Goal: Download file/media

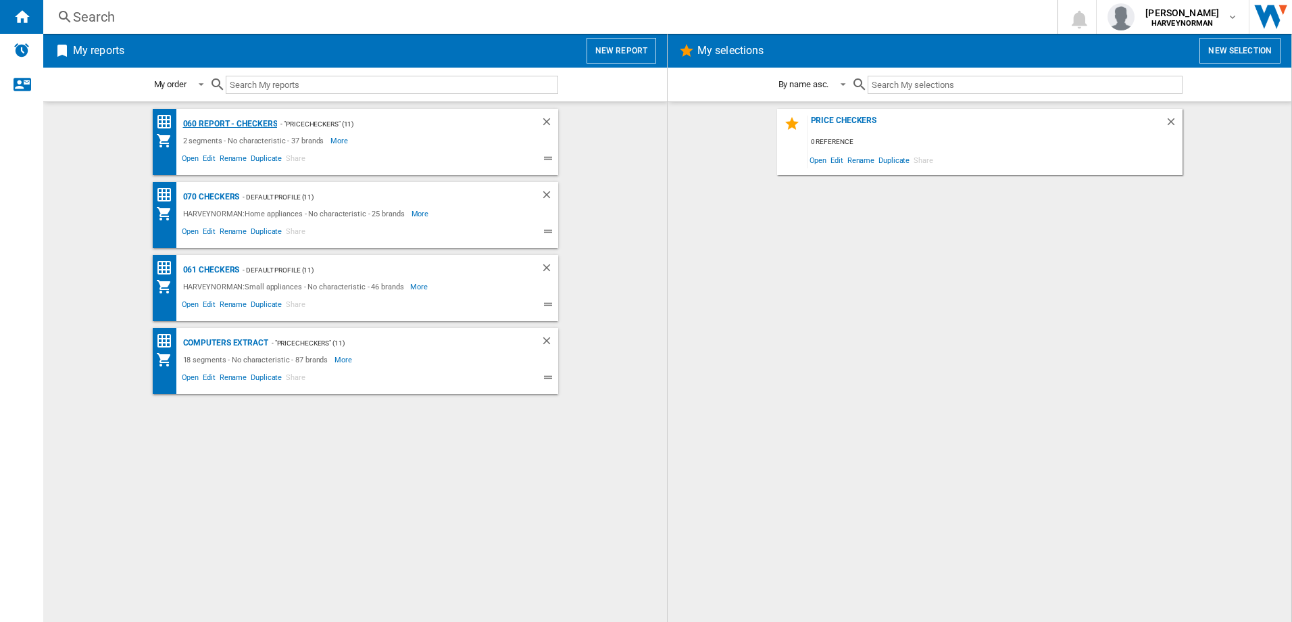
click at [241, 125] on div "060 report - Checkers" at bounding box center [229, 124] width 98 height 17
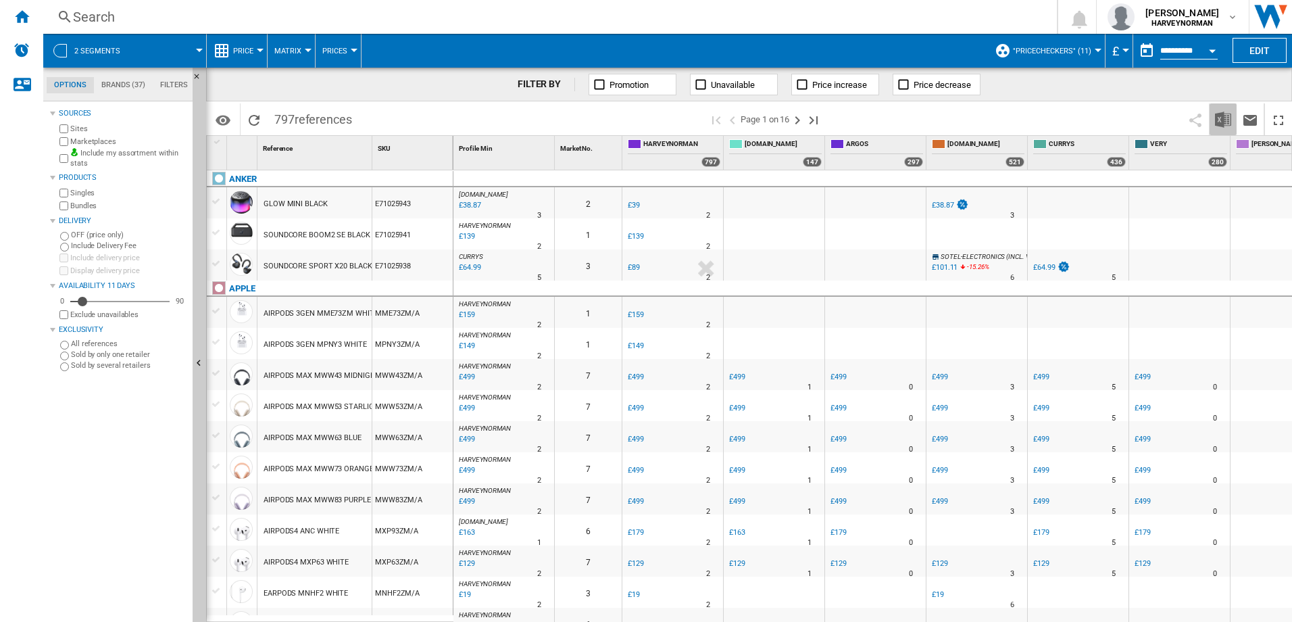
click at [1226, 121] on img "Download in Excel" at bounding box center [1223, 119] width 16 height 16
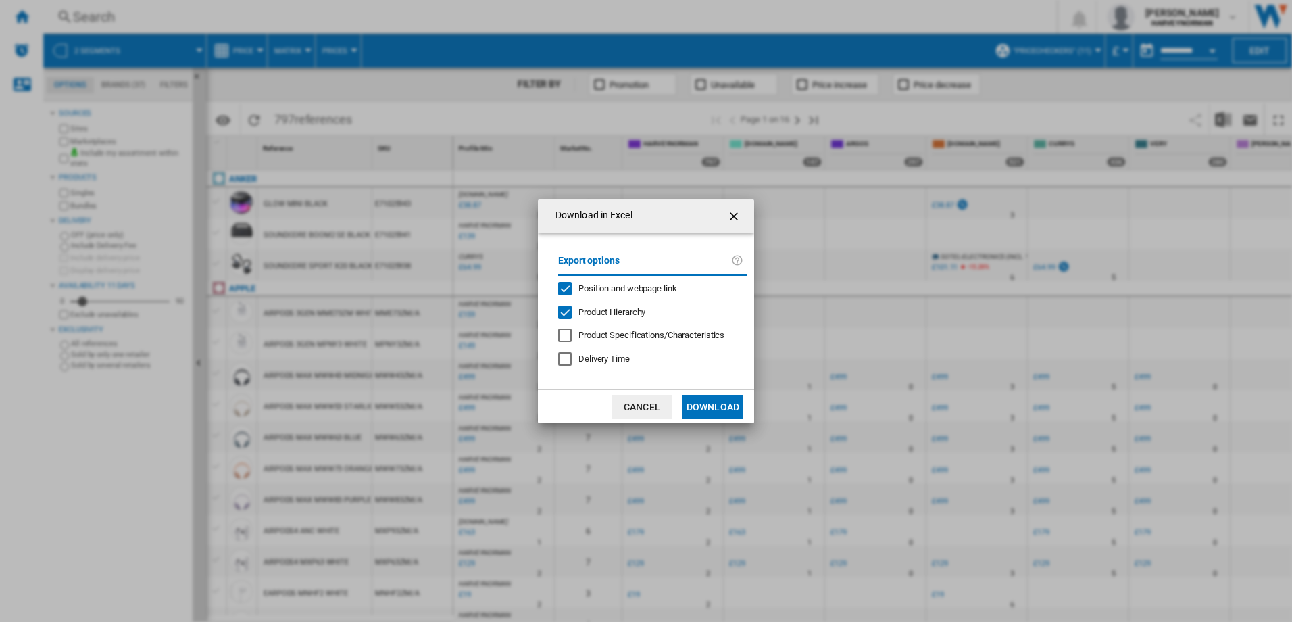
click at [720, 401] on button "Download" at bounding box center [712, 407] width 61 height 24
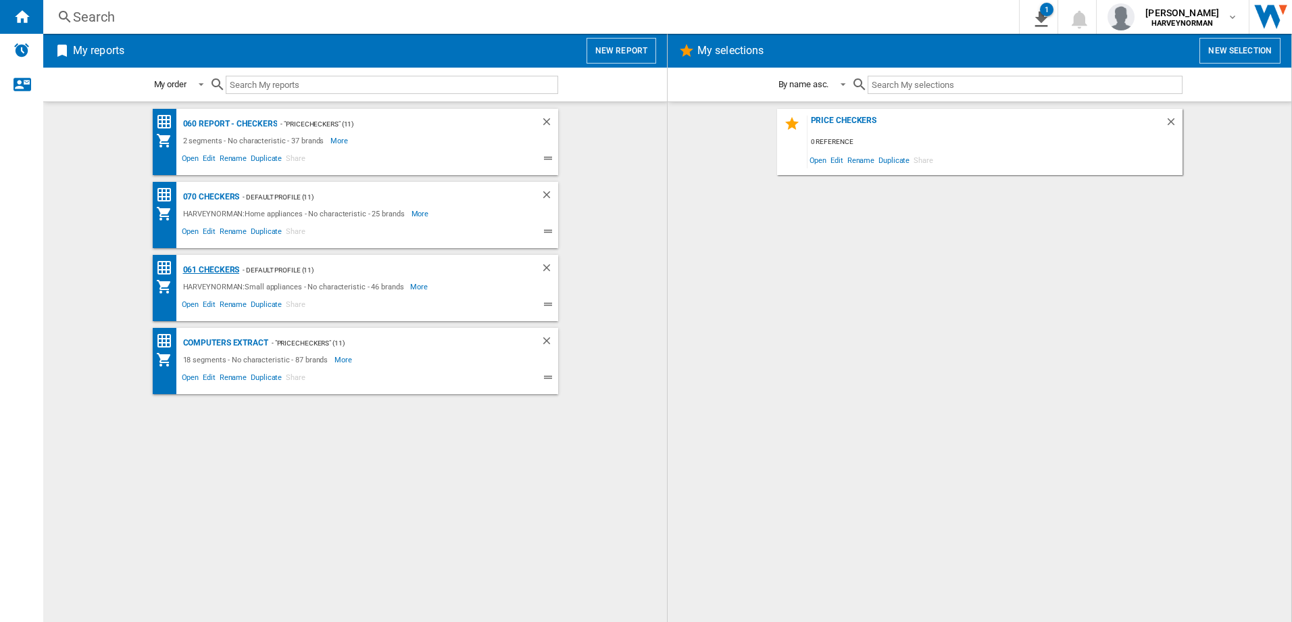
click at [220, 269] on div "061 Checkers" at bounding box center [210, 269] width 60 height 17
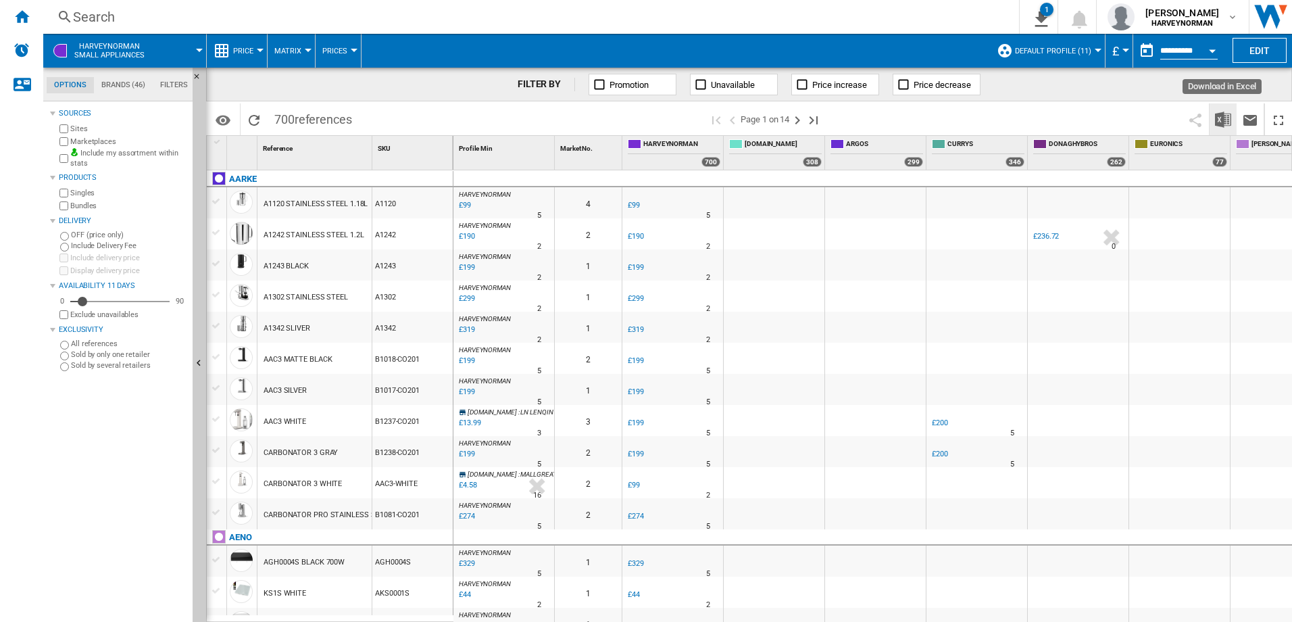
click at [1217, 112] on img "Download in Excel" at bounding box center [1223, 119] width 16 height 16
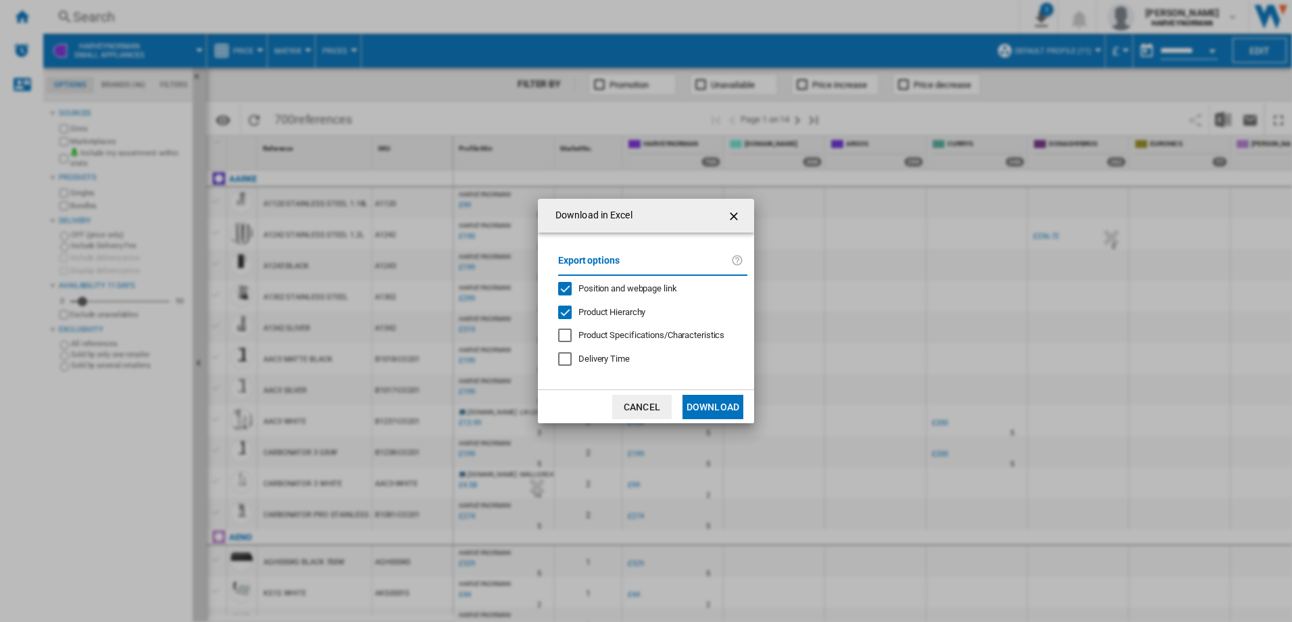
click at [734, 409] on button "Download" at bounding box center [712, 407] width 61 height 24
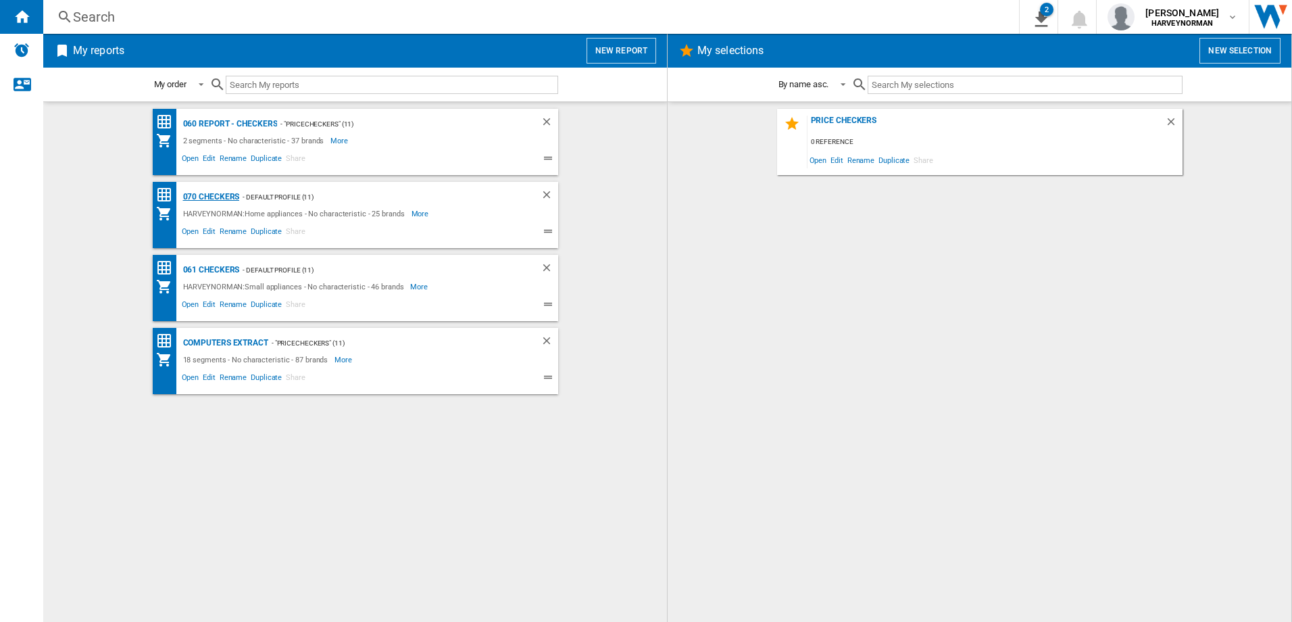
click at [220, 195] on div "070 Checkers" at bounding box center [210, 197] width 60 height 17
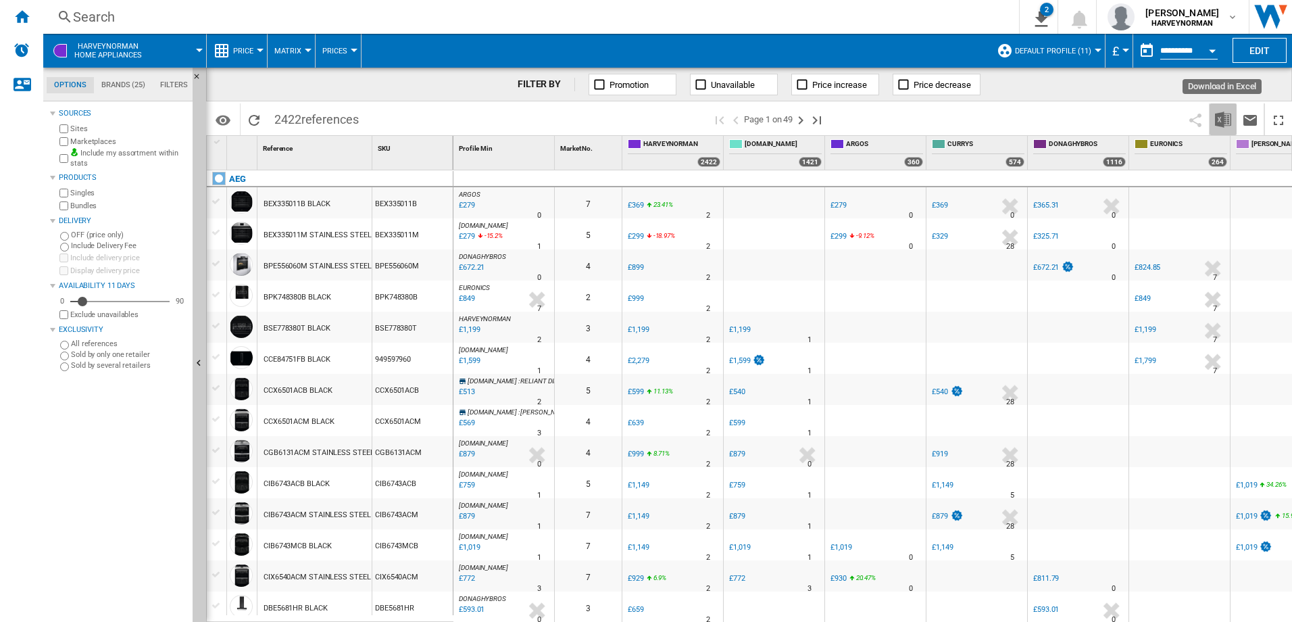
click at [1224, 114] on img "Download in Excel" at bounding box center [1223, 119] width 16 height 16
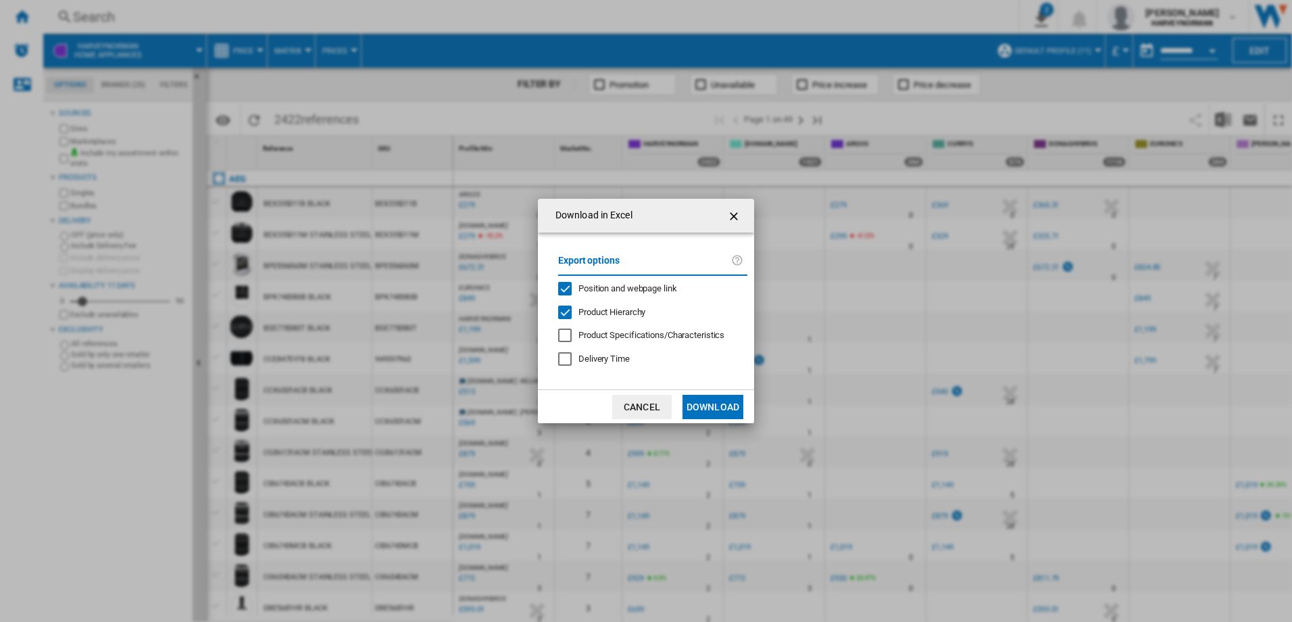
click at [713, 400] on button "Download" at bounding box center [712, 407] width 61 height 24
